Goal: Use online tool/utility

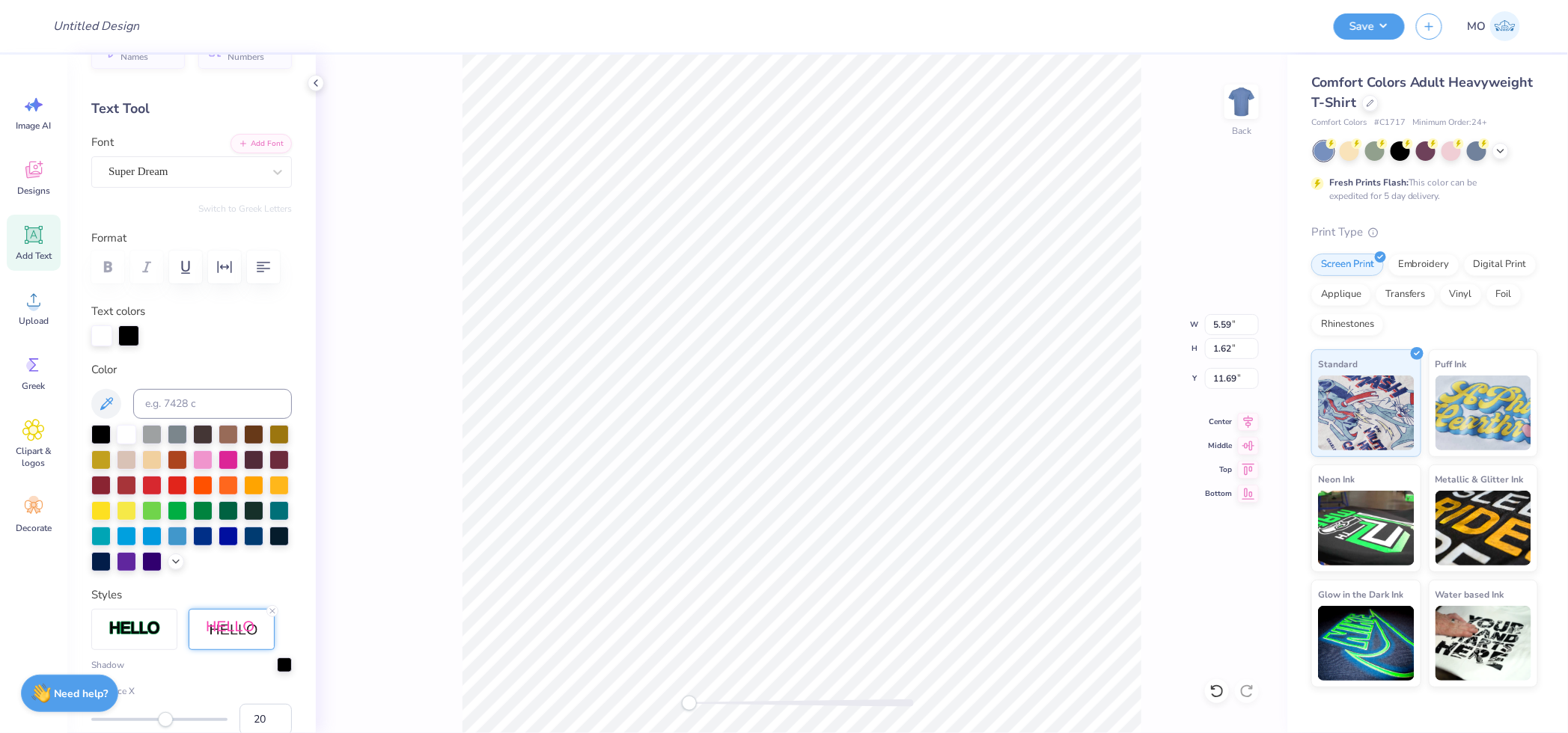
scroll to position [332, 0]
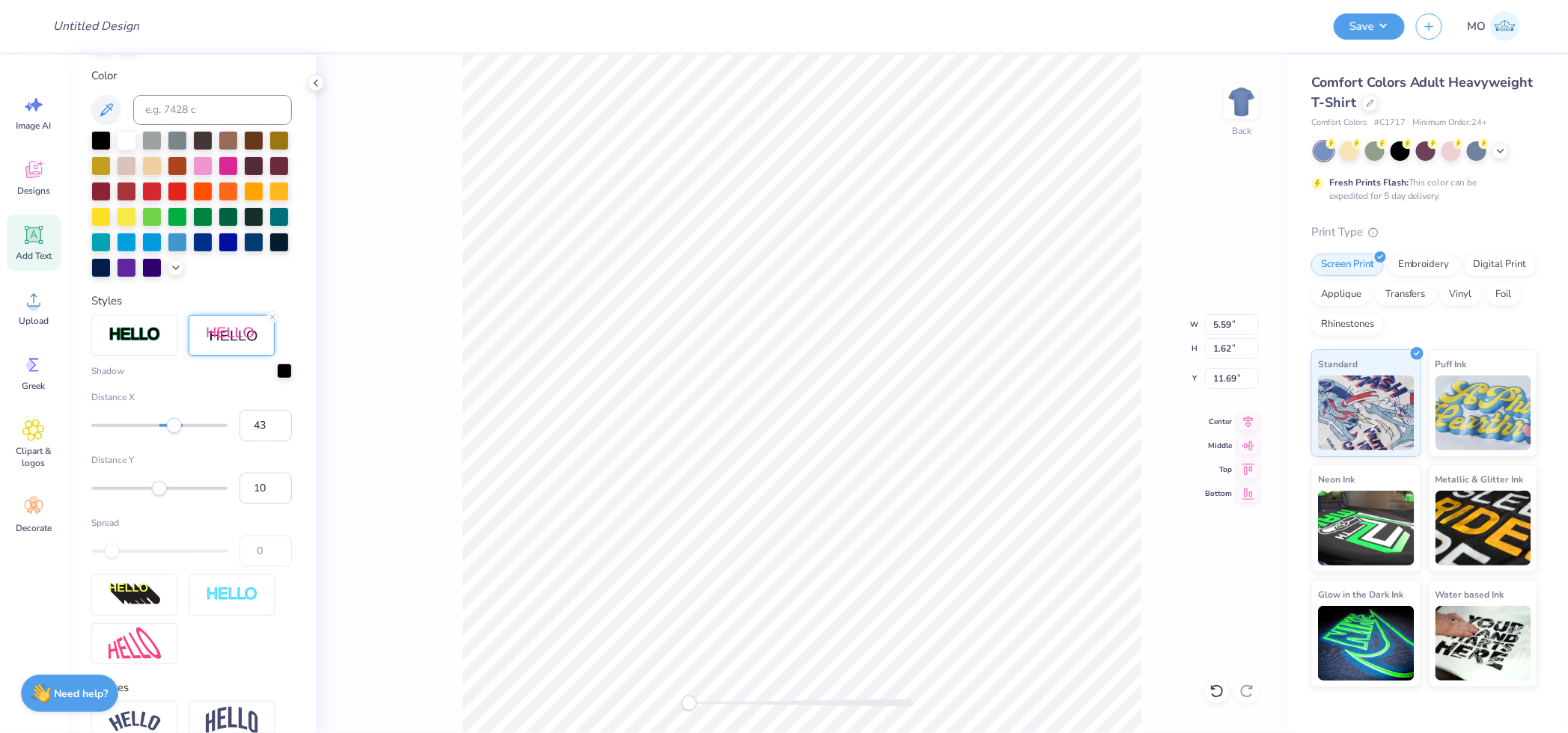
type input "44"
drag, startPoint x: 169, startPoint y: 487, endPoint x: 180, endPoint y: 485, distance: 11.2
click at [180, 433] on div "Accessibility label" at bounding box center [174, 425] width 15 height 15
type input "16"
drag, startPoint x: 180, startPoint y: 485, endPoint x: 163, endPoint y: 484, distance: 17.0
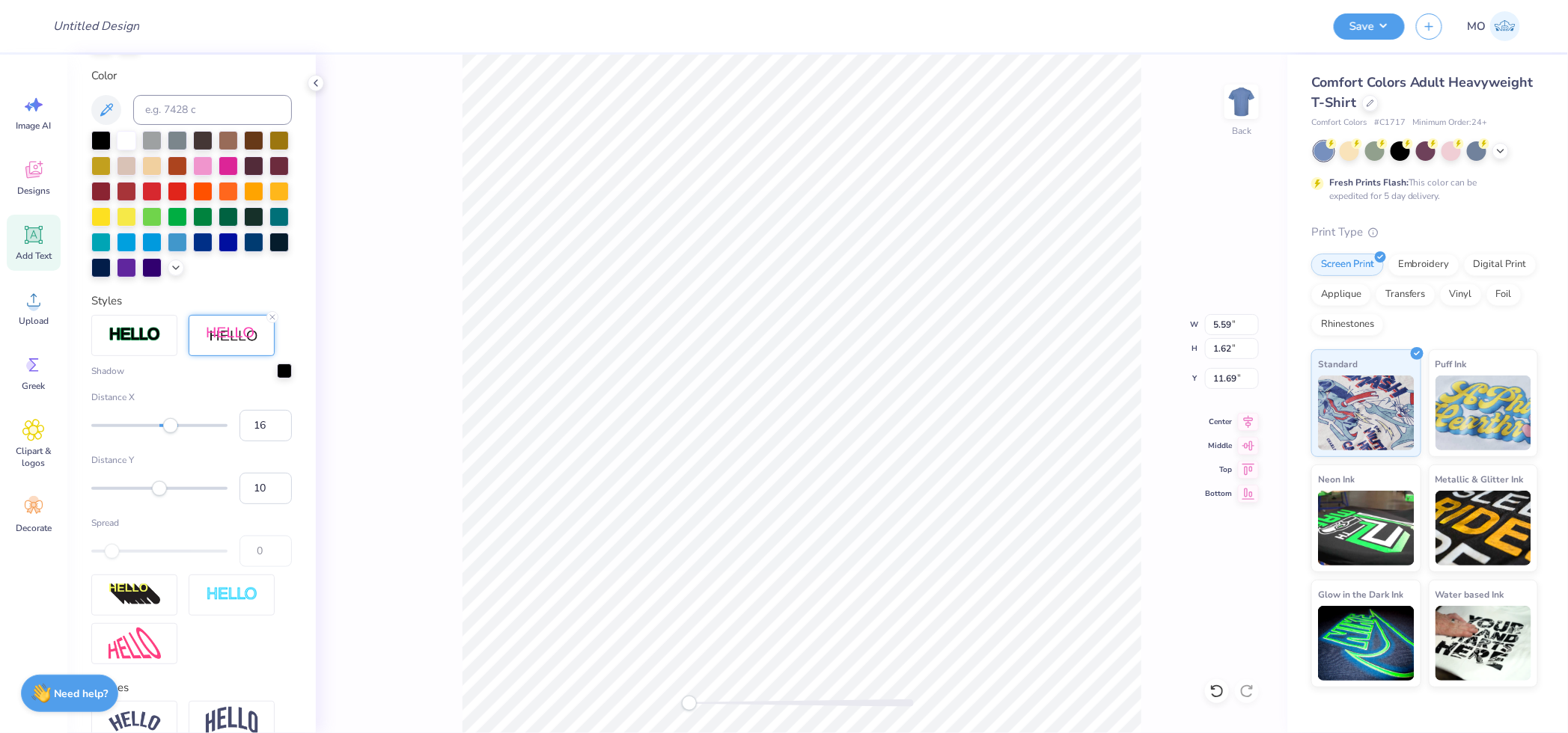
click at [163, 433] on div "Accessibility label" at bounding box center [170, 425] width 15 height 15
type input "32"
drag, startPoint x: 162, startPoint y: 556, endPoint x: 173, endPoint y: 556, distance: 11.0
click at [173, 496] on div "Accessibility label" at bounding box center [172, 488] width 15 height 15
type input "26"
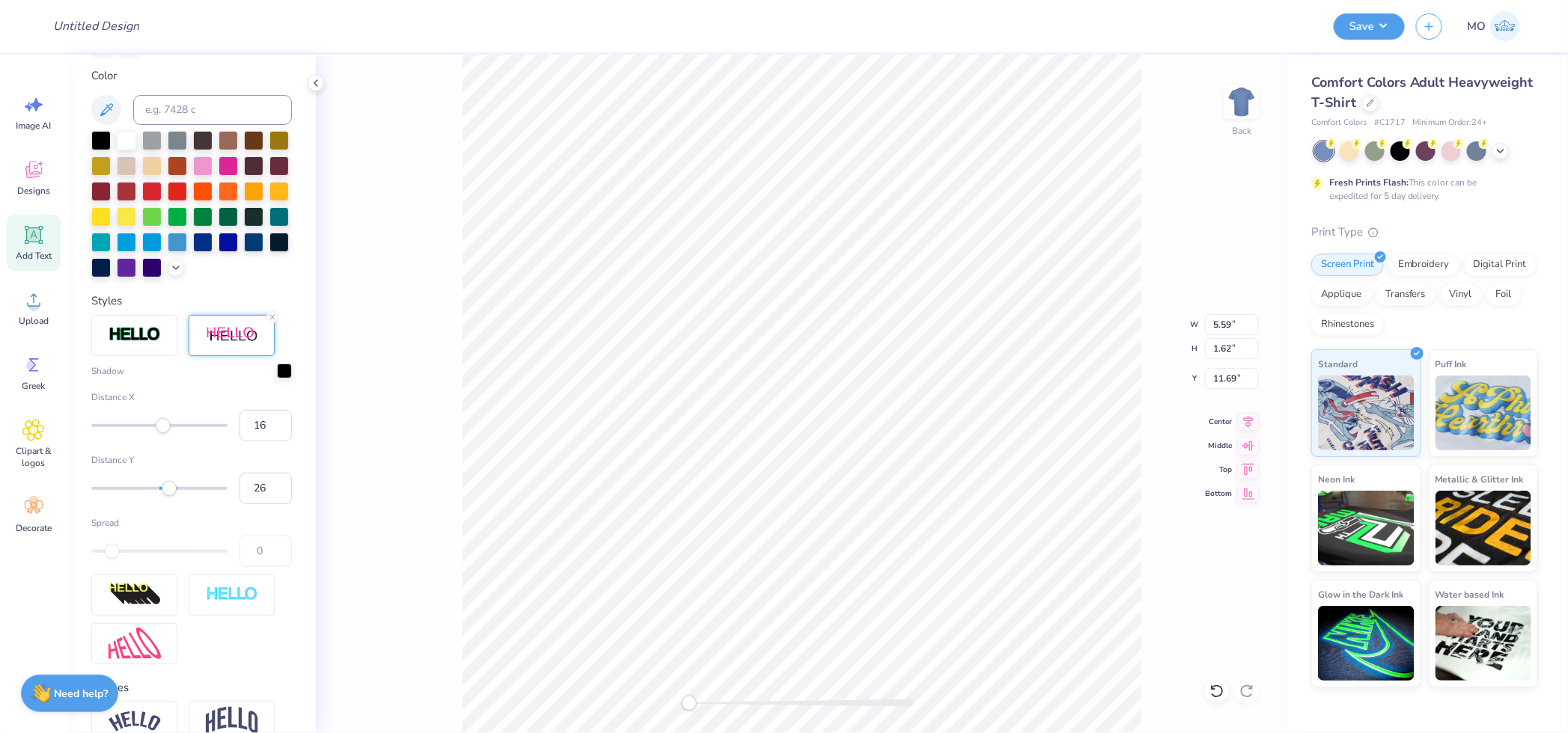
click at [169, 496] on div "Accessibility label" at bounding box center [169, 488] width 15 height 15
type input "16"
click at [163, 496] on div "Accessibility label" at bounding box center [164, 488] width 15 height 15
type input "-3"
drag, startPoint x: 159, startPoint y: 487, endPoint x: 150, endPoint y: 488, distance: 9.1
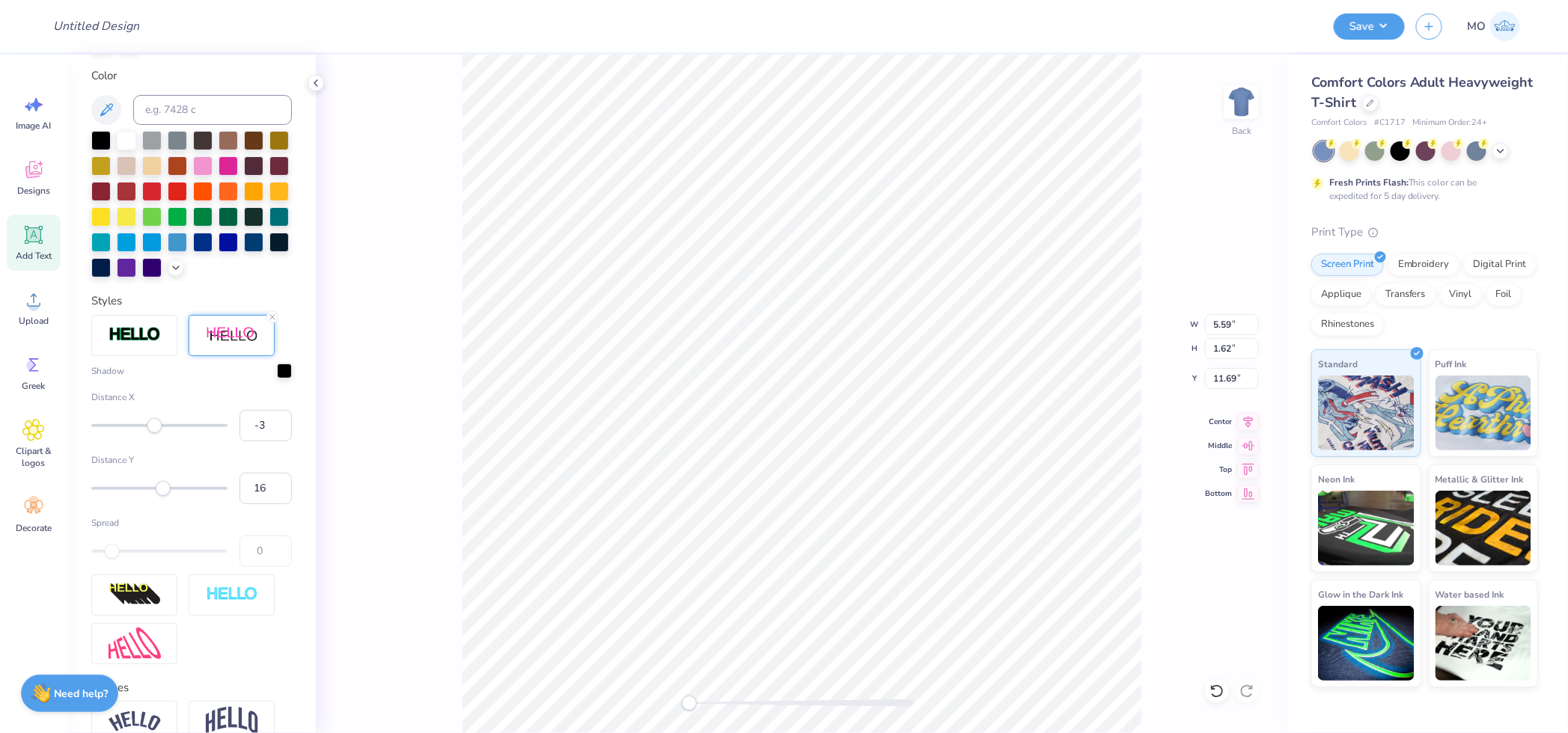
click at [151, 433] on div "Accessibility label" at bounding box center [154, 425] width 15 height 15
type input "-3"
click at [151, 433] on div "Accessibility label" at bounding box center [150, 425] width 15 height 15
type input "2"
click at [154, 433] on div "Accessibility label" at bounding box center [152, 425] width 15 height 15
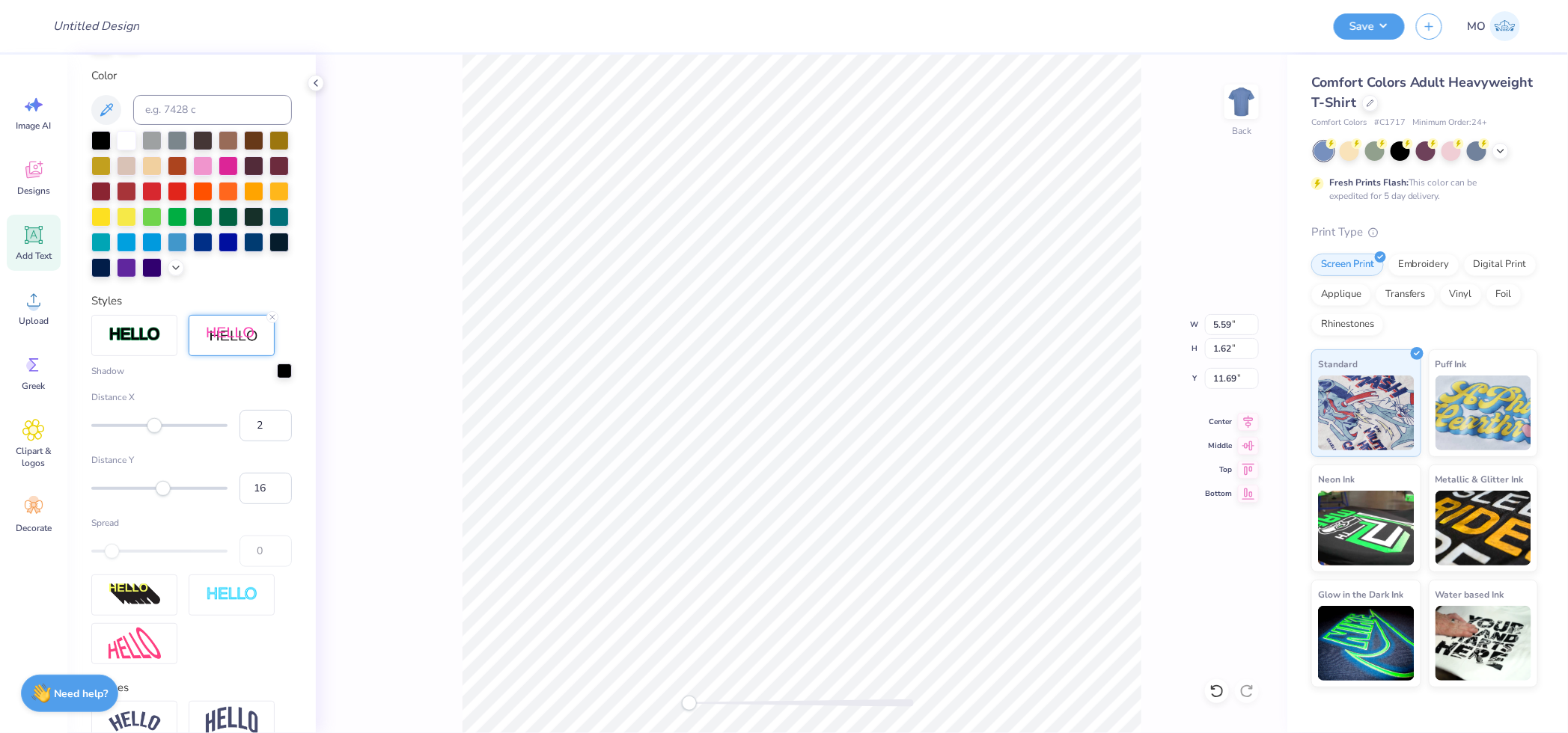
click at [125, 51] on div at bounding box center [129, 40] width 21 height 21
drag, startPoint x: 203, startPoint y: 228, endPoint x: 248, endPoint y: 244, distance: 47.8
click at [162, 201] on div at bounding box center [152, 191] width 19 height 19
